Goal: Information Seeking & Learning: Learn about a topic

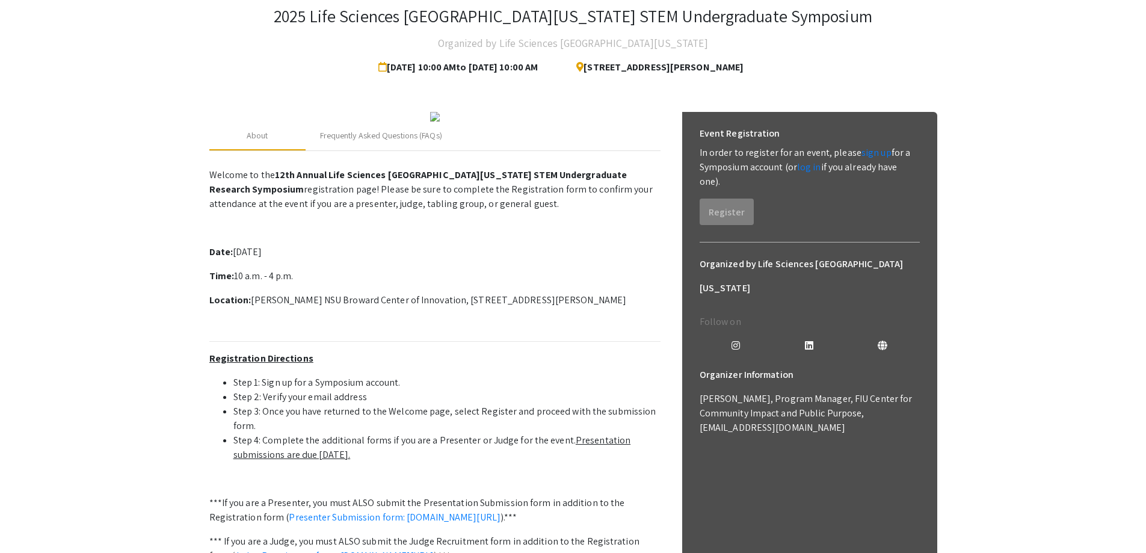
scroll to position [132, 0]
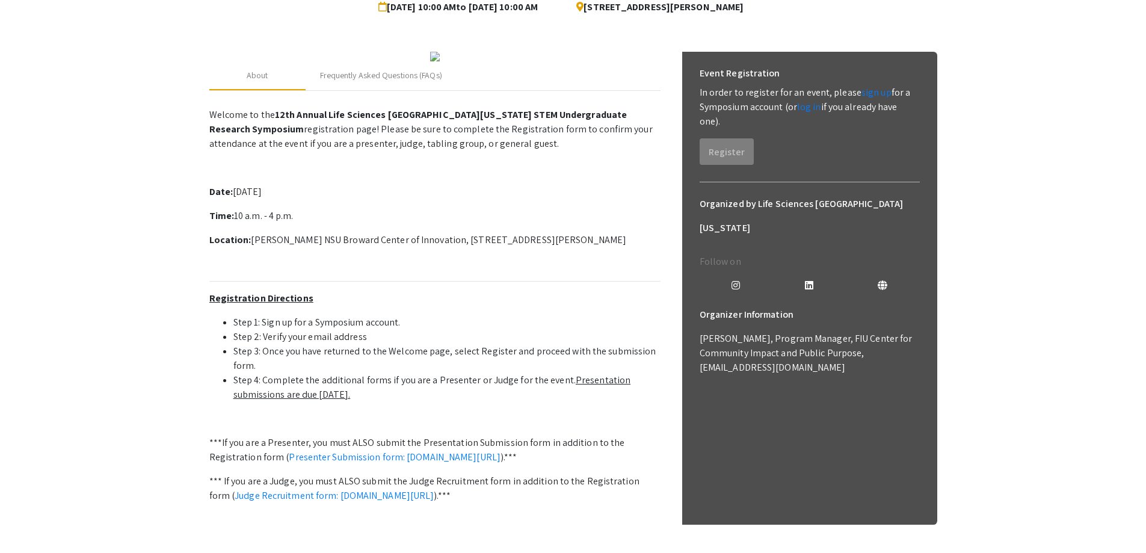
click at [401, 294] on p "Welcome to the 12th Annual Life Sciences [GEOGRAPHIC_DATA][US_STATE] STEM Under…" at bounding box center [434, 327] width 451 height 448
click at [395, 199] on p "Date: [DATE]" at bounding box center [434, 192] width 451 height 14
click at [386, 82] on div "Frequently Asked Questions (FAQs)" at bounding box center [381, 75] width 122 height 13
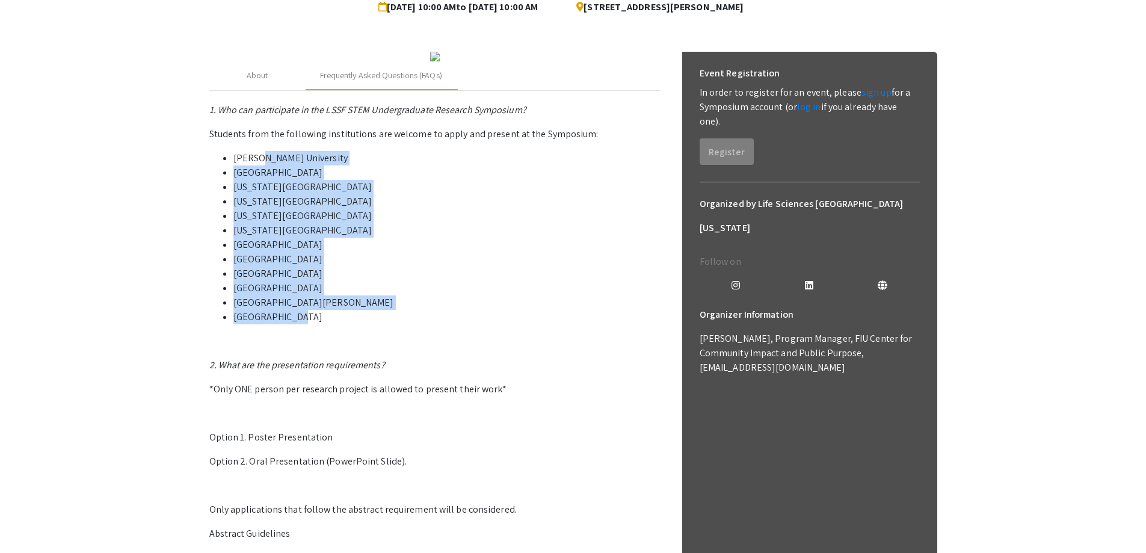
drag, startPoint x: 260, startPoint y: 269, endPoint x: 287, endPoint y: 424, distance: 157.6
click at [287, 324] on ul "[PERSON_NAME][GEOGRAPHIC_DATA] [GEOGRAPHIC_DATA] [US_STATE][GEOGRAPHIC_DATA] [U…" at bounding box center [434, 237] width 451 height 173
click at [233, 281] on li "[GEOGRAPHIC_DATA]" at bounding box center [446, 274] width 427 height 14
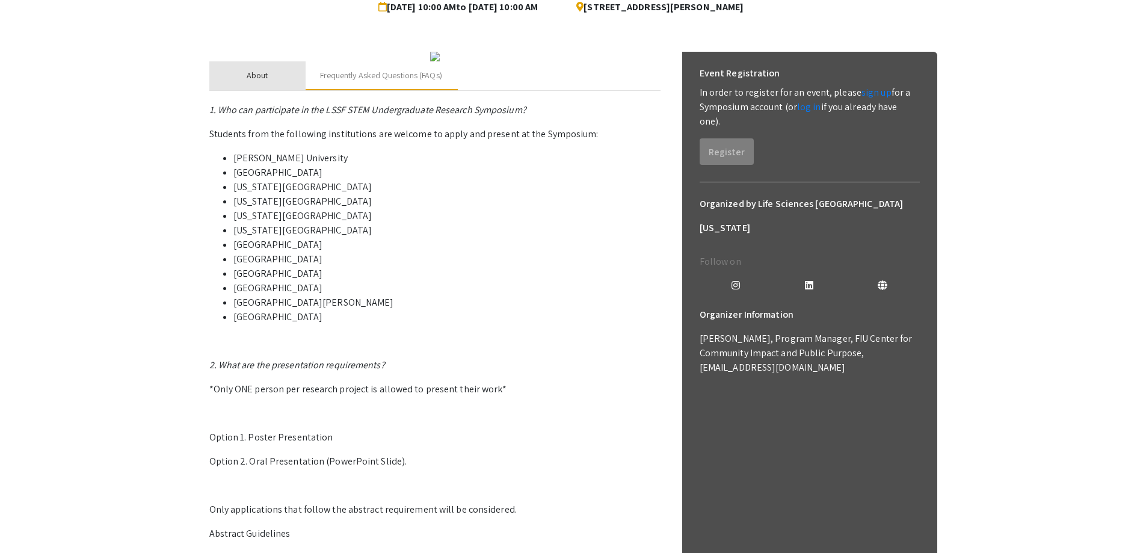
click at [257, 82] on div "About" at bounding box center [258, 75] width 22 height 13
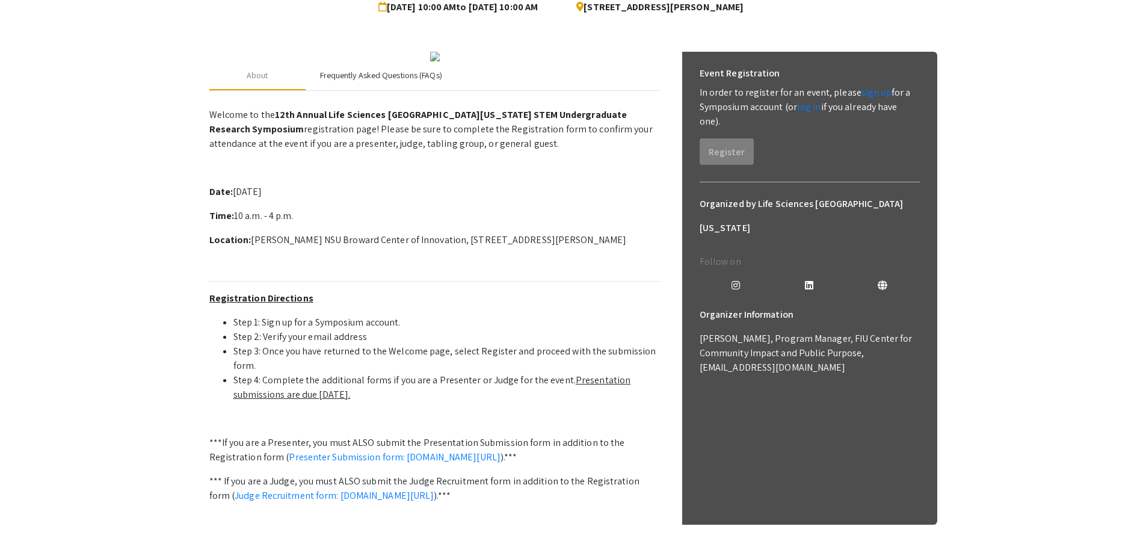
click at [374, 82] on div "Frequently Asked Questions (FAQs)" at bounding box center [381, 75] width 122 height 13
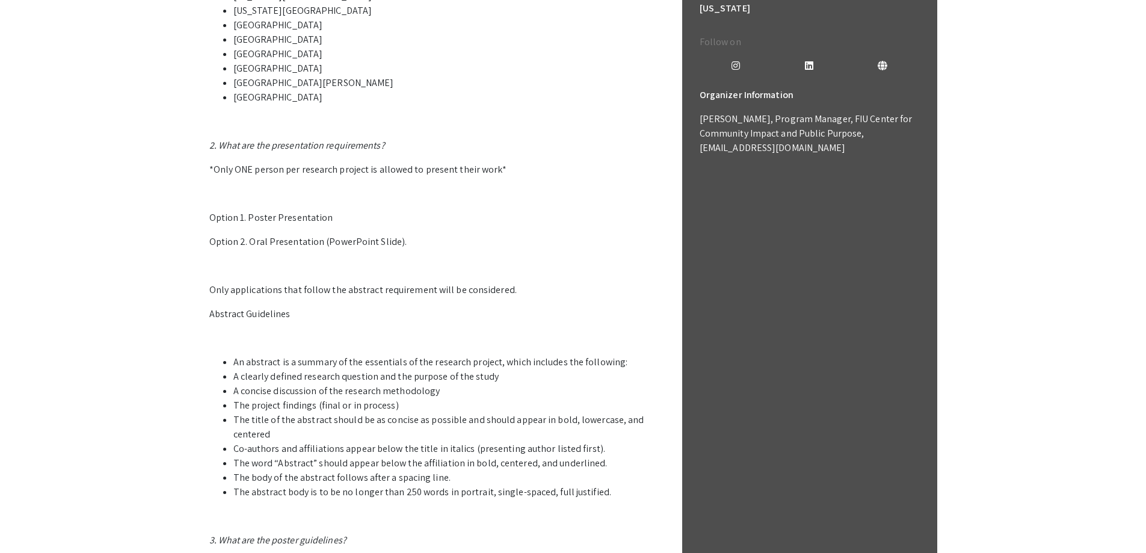
scroll to position [373, 0]
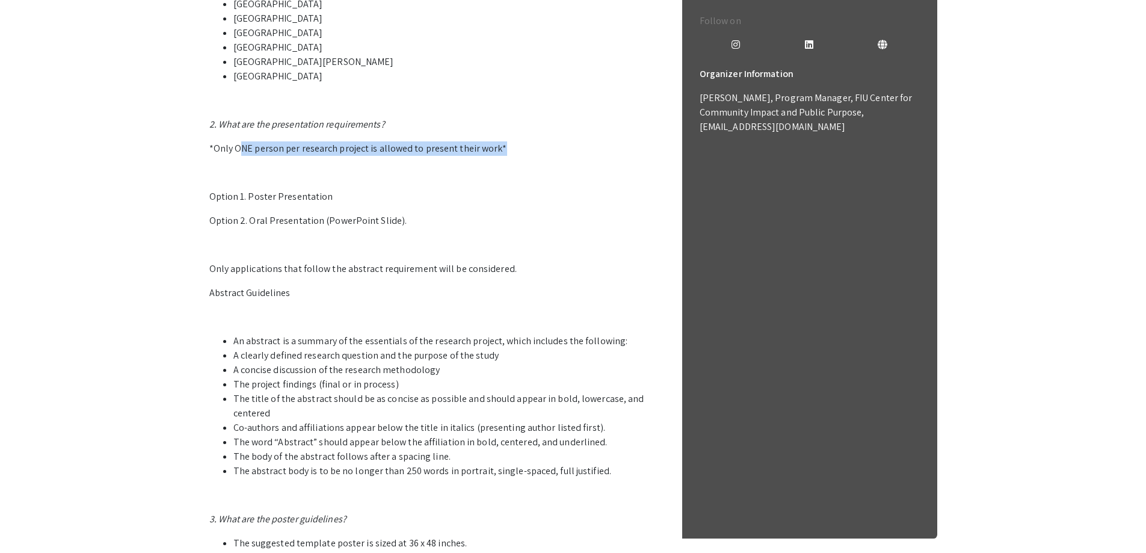
drag, startPoint x: 241, startPoint y: 261, endPoint x: 510, endPoint y: 264, distance: 268.4
click at [510, 156] on p "*Only ONE person per research project is allowed to present their work*" at bounding box center [434, 148] width 451 height 14
click at [477, 156] on p "*Only ONE person per research project is allowed to present their work*" at bounding box center [434, 148] width 451 height 14
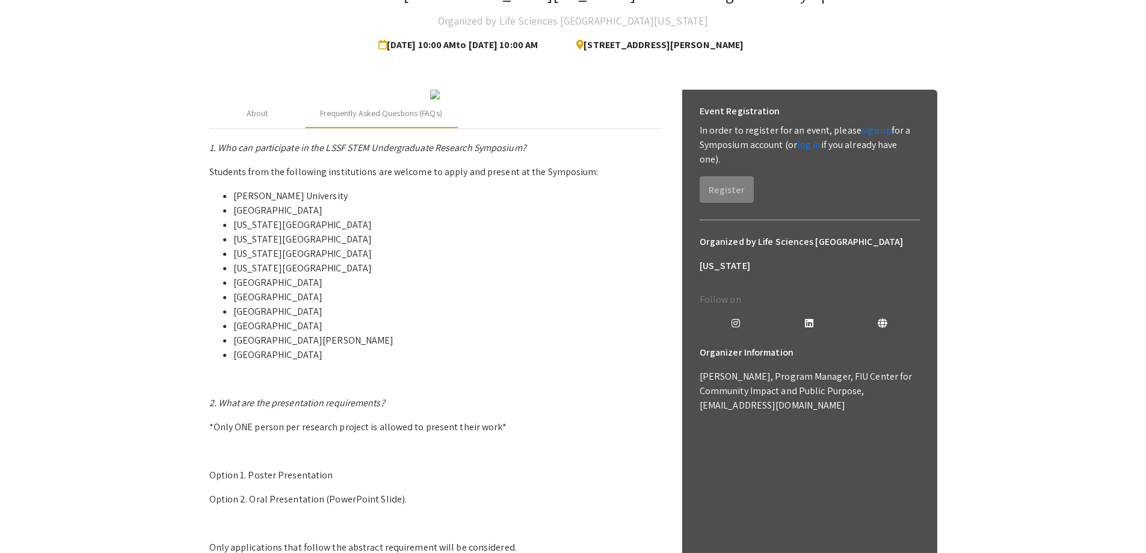
scroll to position [72, 0]
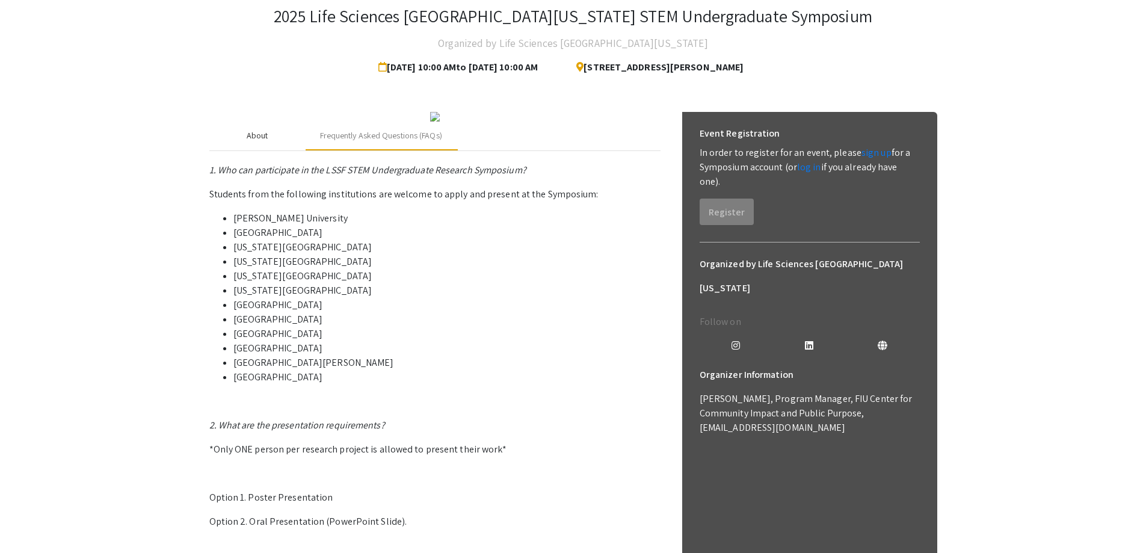
click at [263, 142] on div "About" at bounding box center [258, 135] width 22 height 13
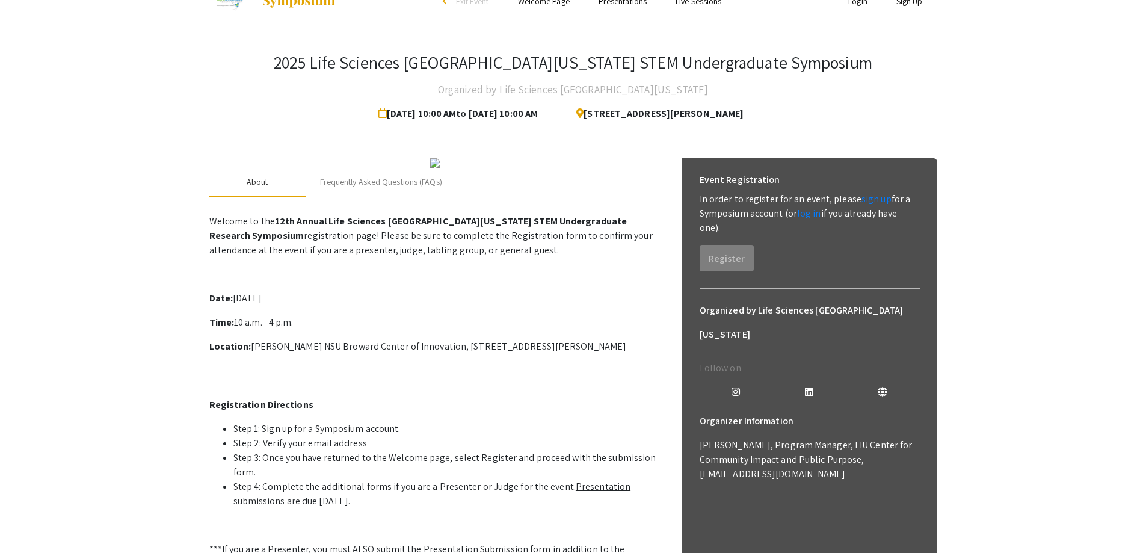
scroll to position [0, 0]
